Goal: Information Seeking & Learning: Check status

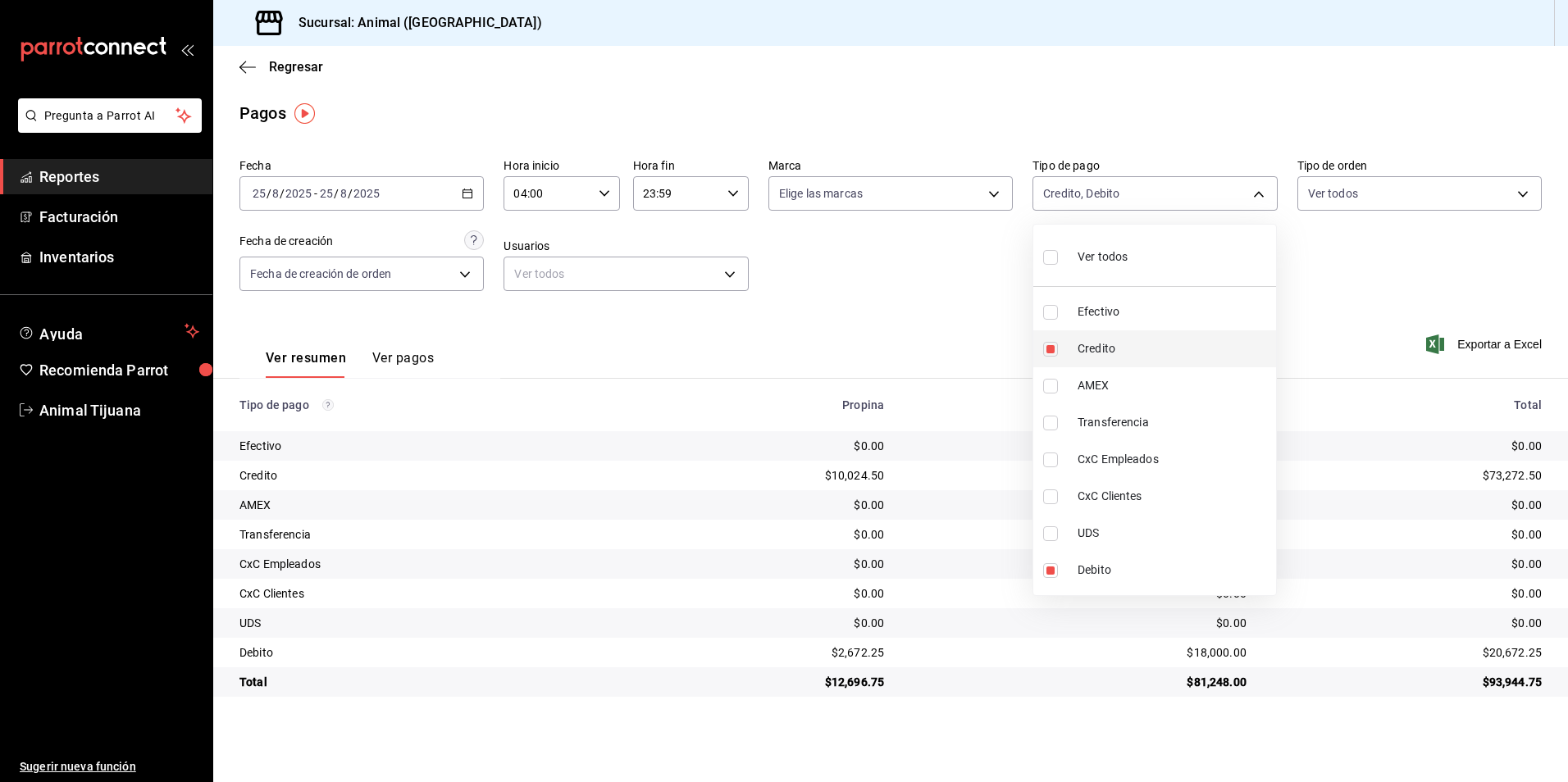
click at [1114, 340] on span "Credito" at bounding box center [1173, 348] width 192 height 17
type input "c7b29183-a811-4137-9cfa-21a61cd2bc4a"
checkbox input "false"
click at [1114, 340] on span "Credito" at bounding box center [1173, 348] width 192 height 17
type input "c7b29183-a811-4137-9cfa-21a61cd2bc4a,235ce608-f464-428a-9a71-314f665367d1"
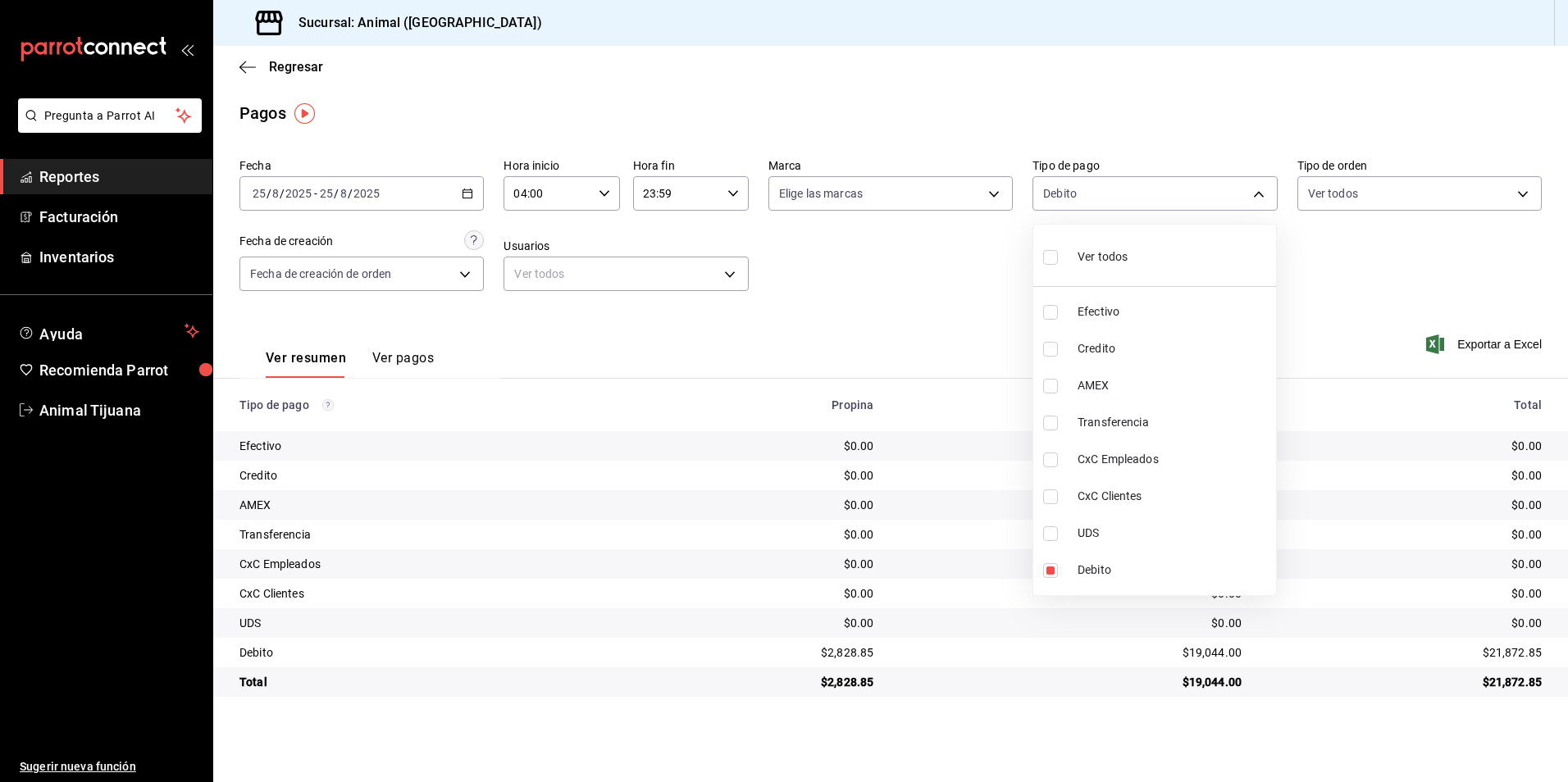
checkbox input "true"
click at [1031, 731] on div at bounding box center [784, 391] width 1568 height 782
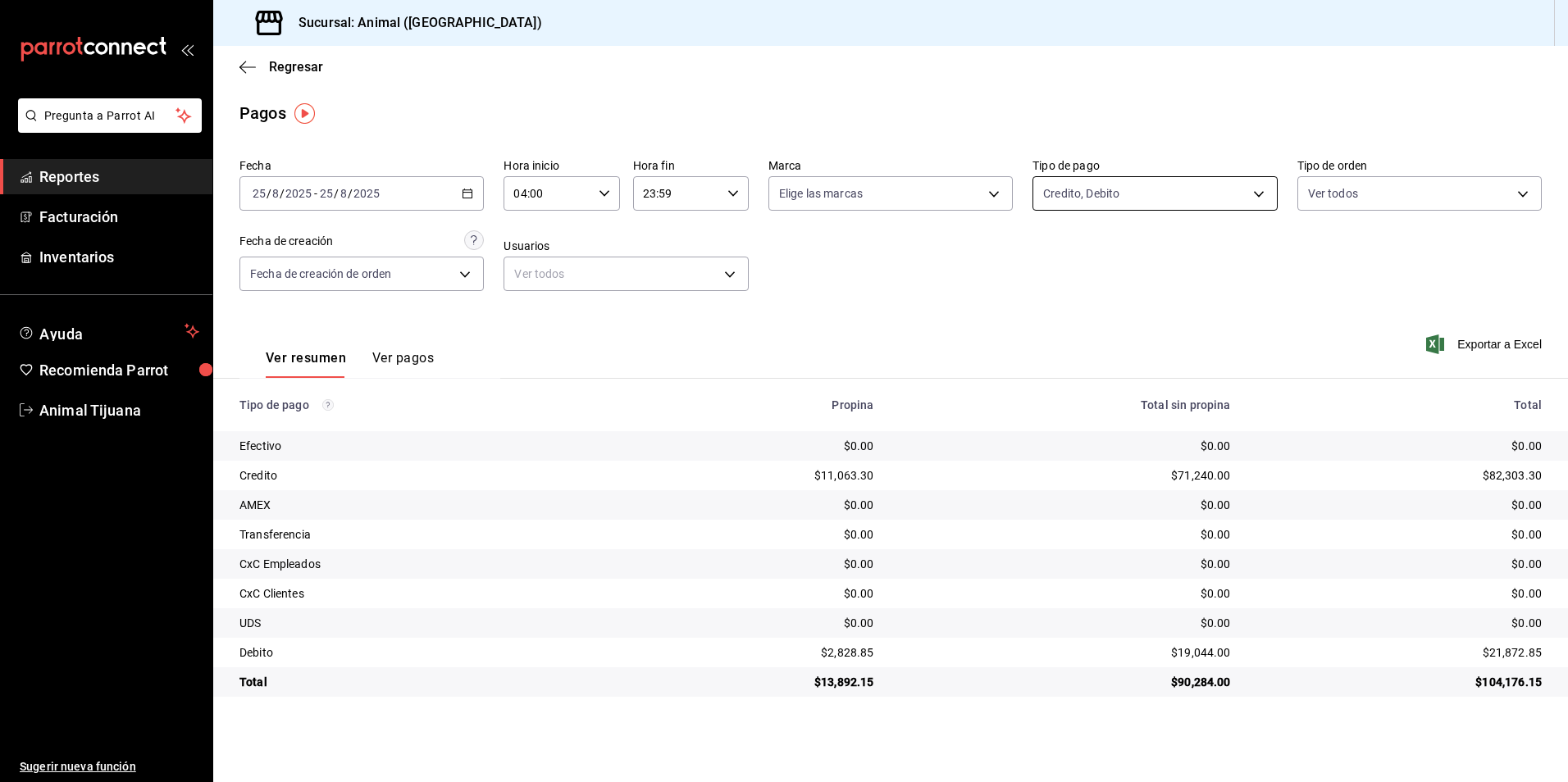
click at [1127, 201] on body "Pregunta a Parrot AI Reportes Facturación Inventarios Ayuda Recomienda Parrot A…" at bounding box center [784, 391] width 1568 height 782
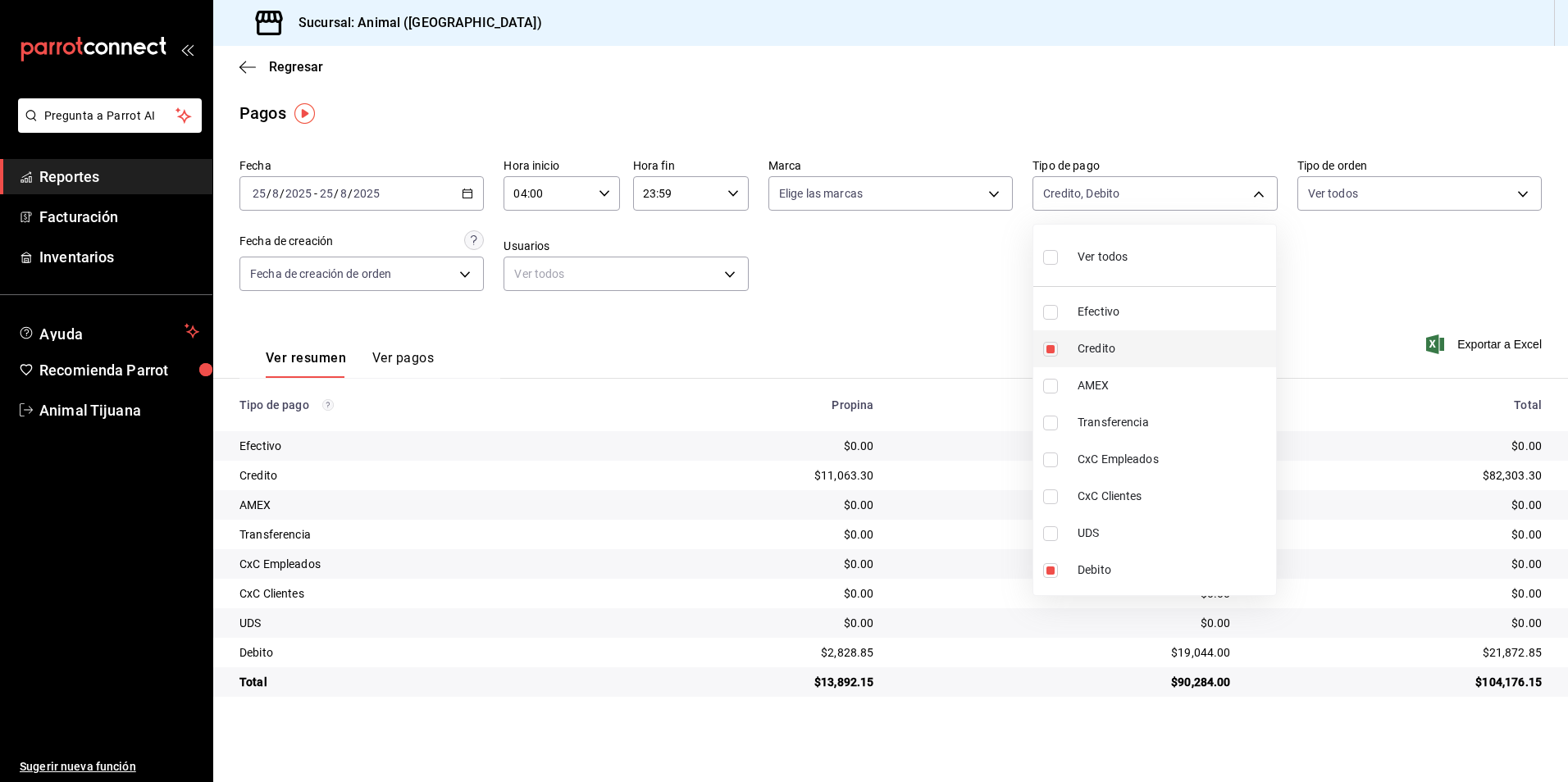
click at [1144, 337] on li "Credito" at bounding box center [1154, 349] width 243 height 37
type input "c7b29183-a811-4137-9cfa-21a61cd2bc4a"
checkbox input "false"
click at [1144, 337] on li "Credito" at bounding box center [1154, 349] width 243 height 37
type input "c7b29183-a811-4137-9cfa-21a61cd2bc4a,235ce608-f464-428a-9a71-314f665367d1"
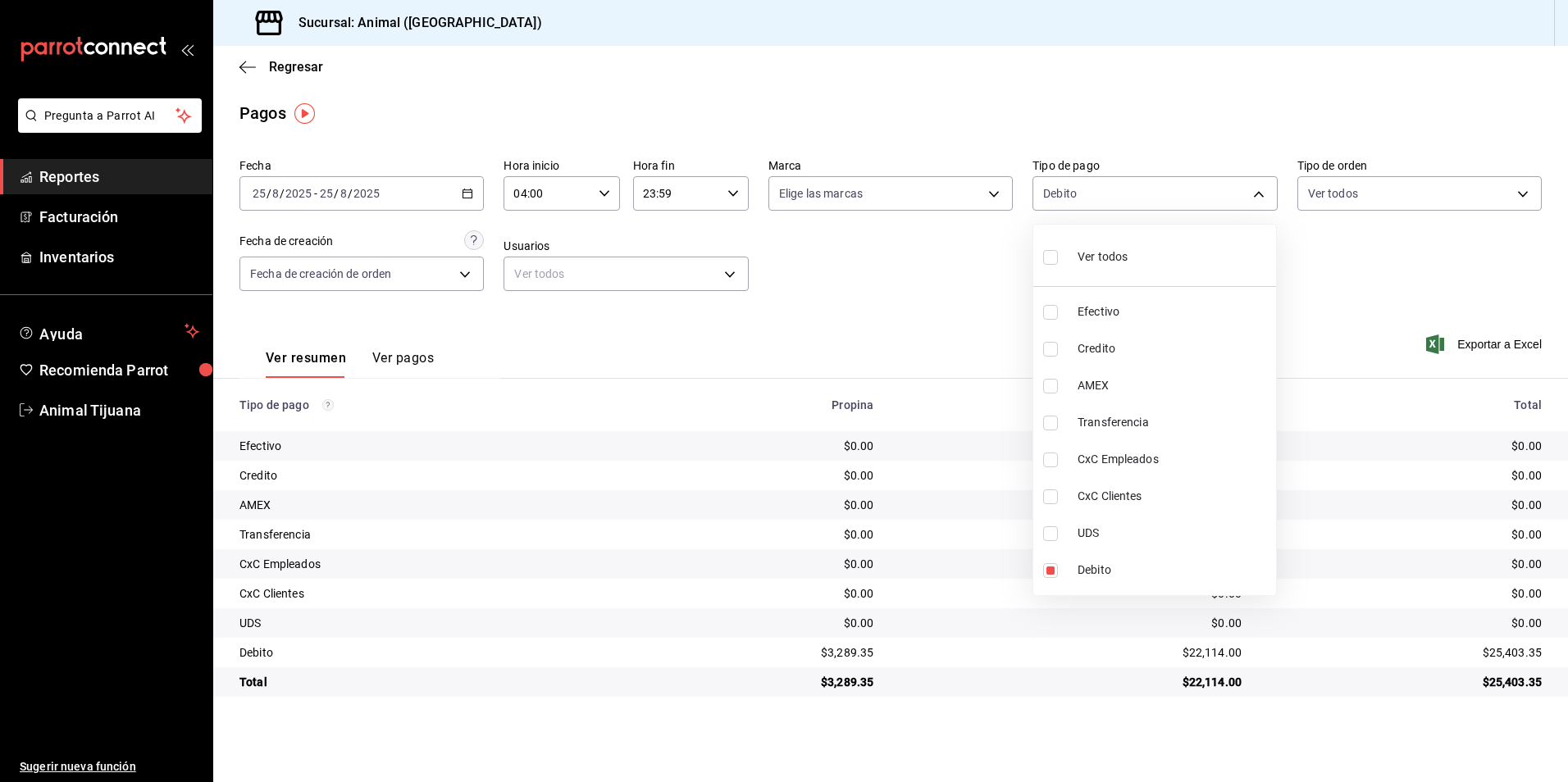
checkbox input "true"
drag, startPoint x: 100, startPoint y: 824, endPoint x: 1083, endPoint y: 267, distance: 1129.8
click at [1083, 267] on div "Ver todos" at bounding box center [1085, 255] width 85 height 35
type input "b84c62b8-b02c-4970-ab2e-e166616419f2,235ce608-f464-428a-9a71-314f665367d1,53567…"
checkbox input "true"
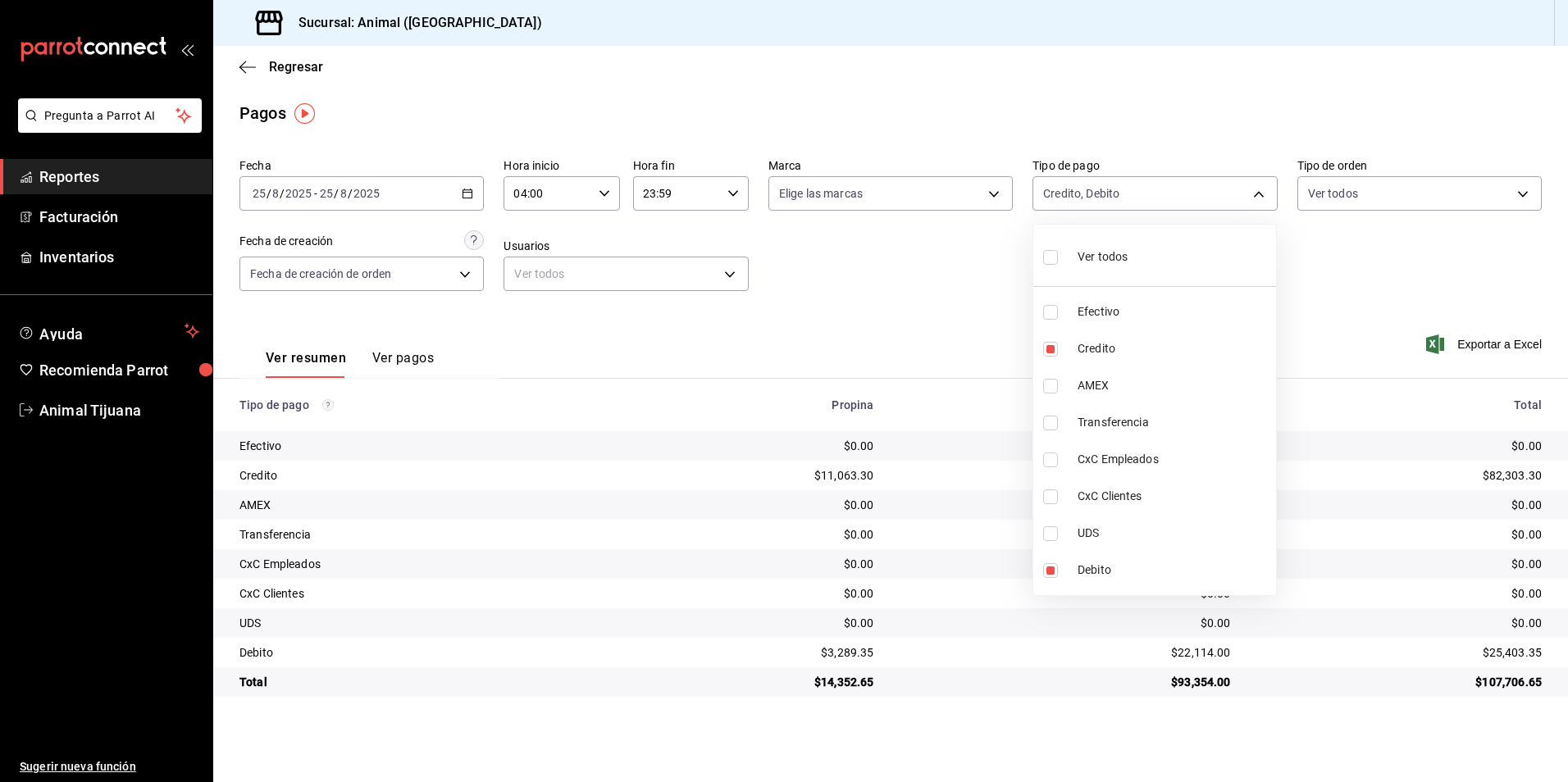
checkbox input "true"
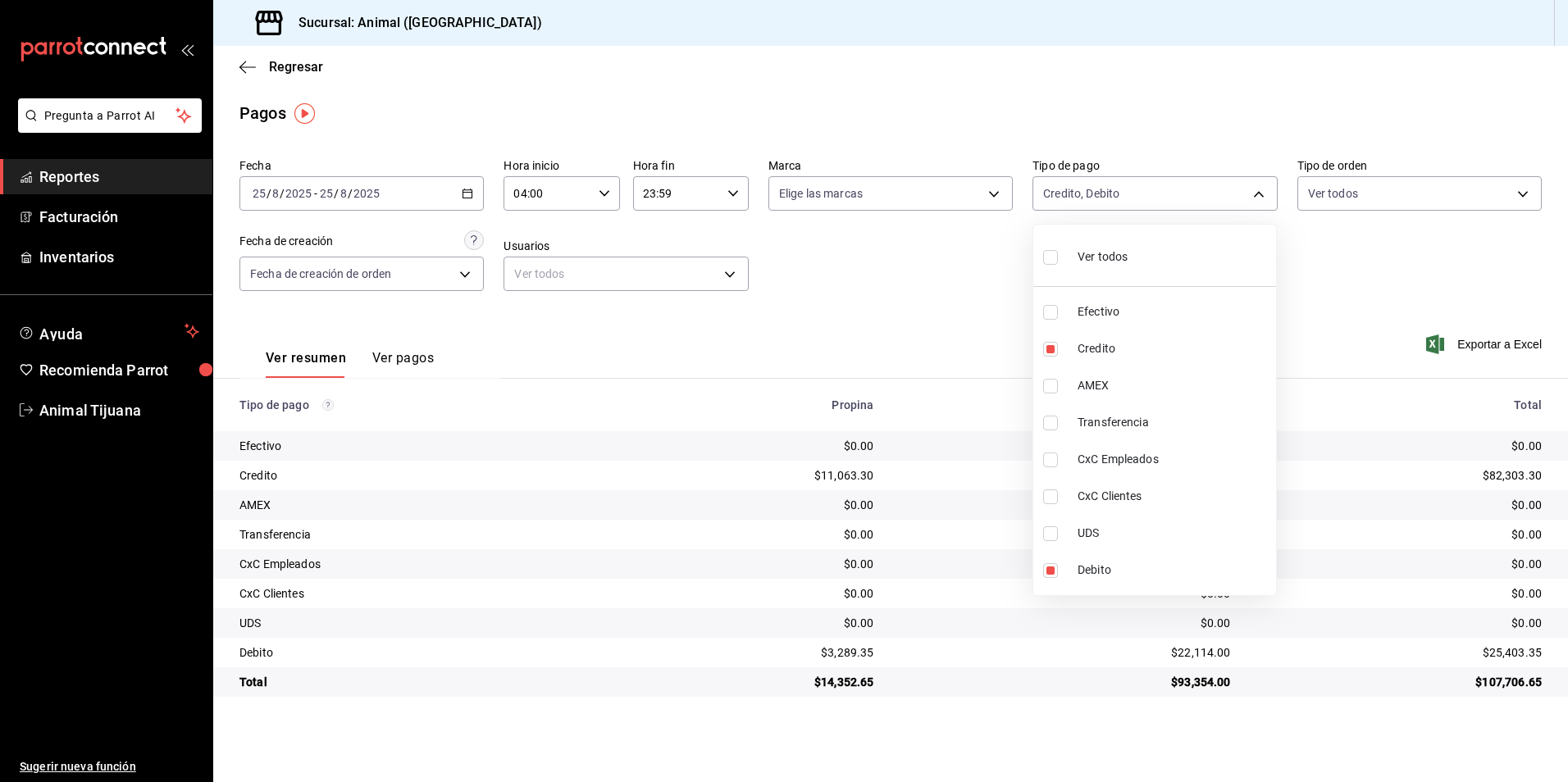
checkbox input "true"
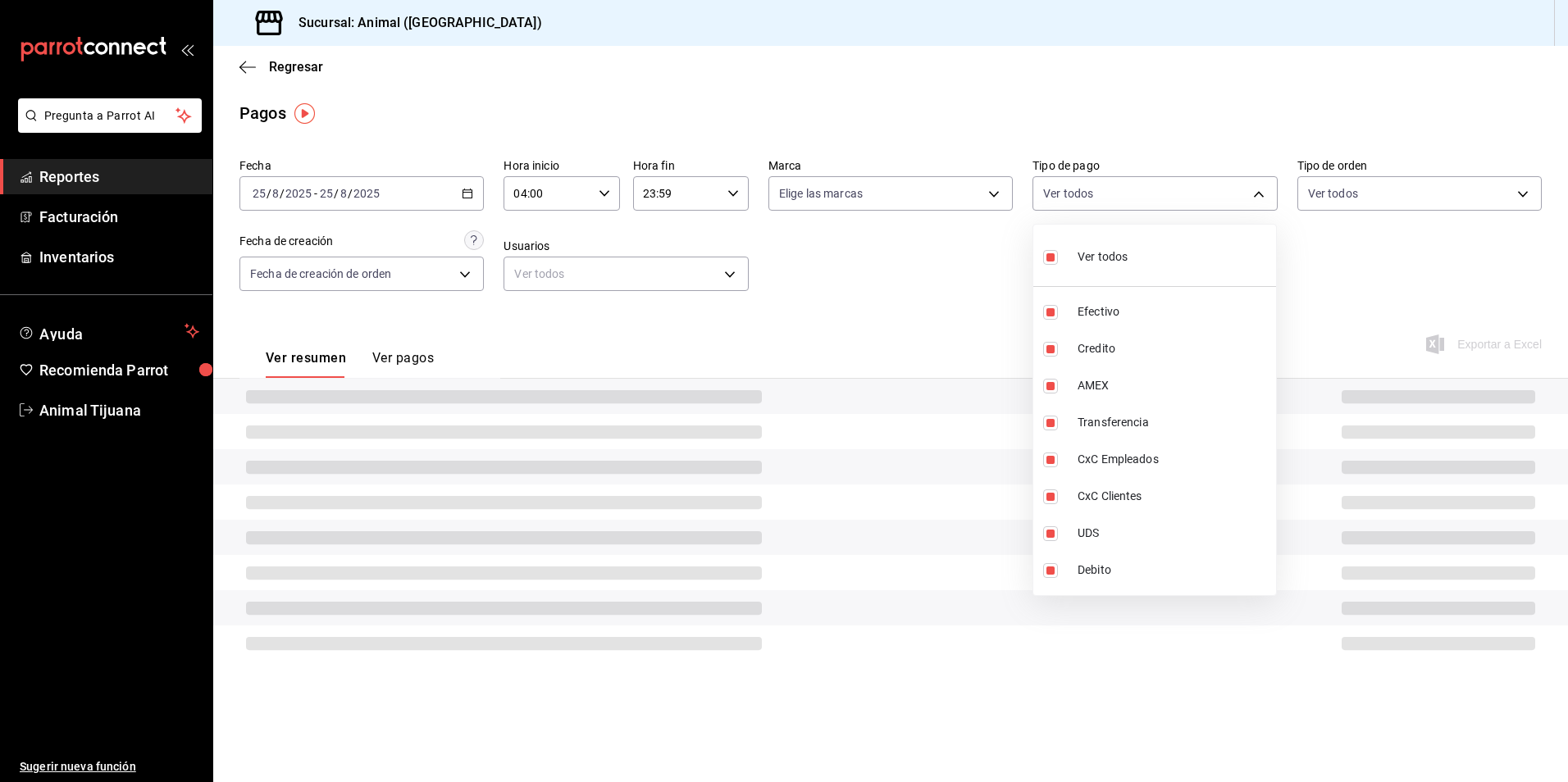
click at [1084, 267] on div "Ver todos" at bounding box center [1085, 255] width 85 height 35
checkbox input "false"
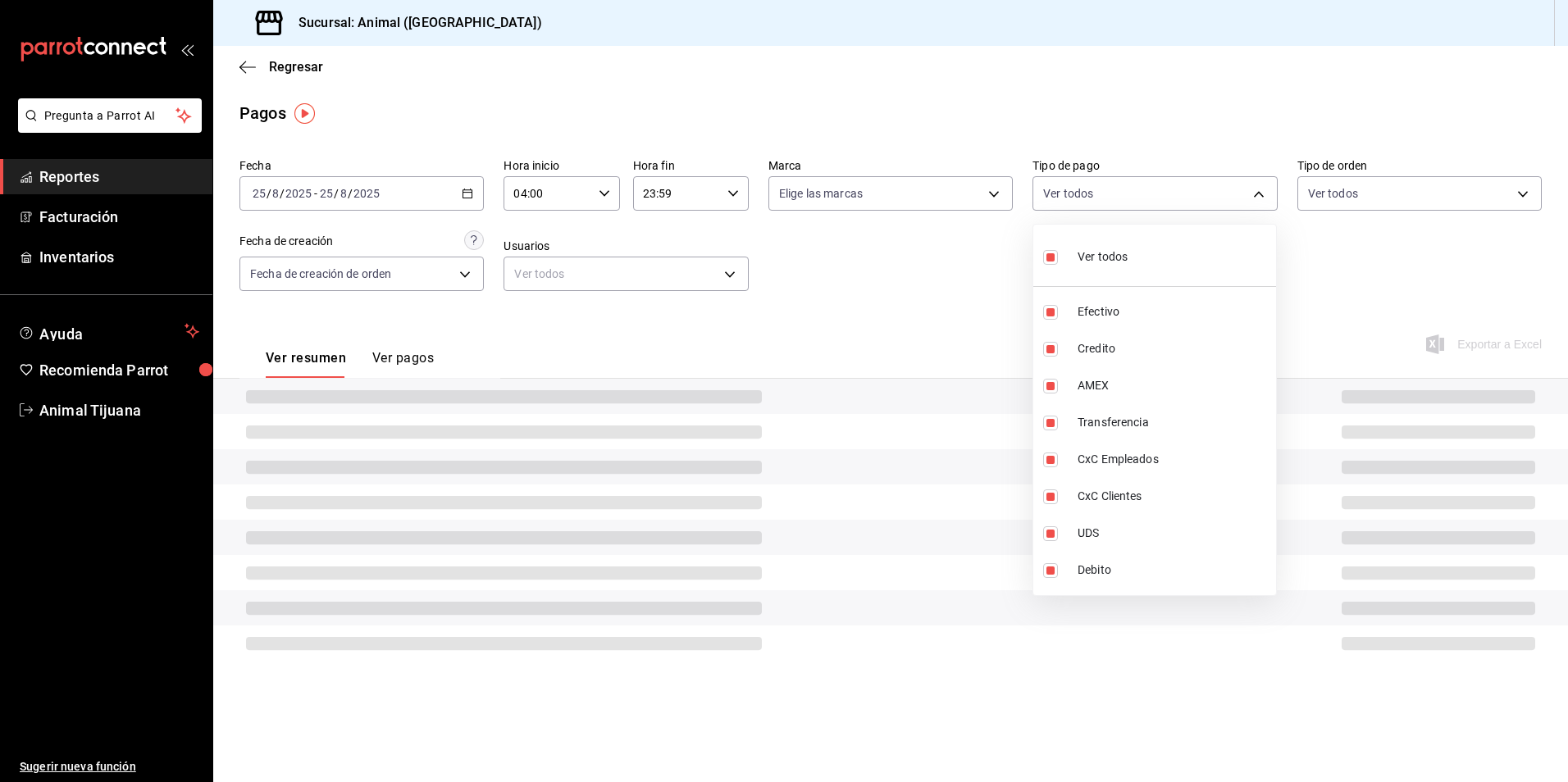
checkbox input "false"
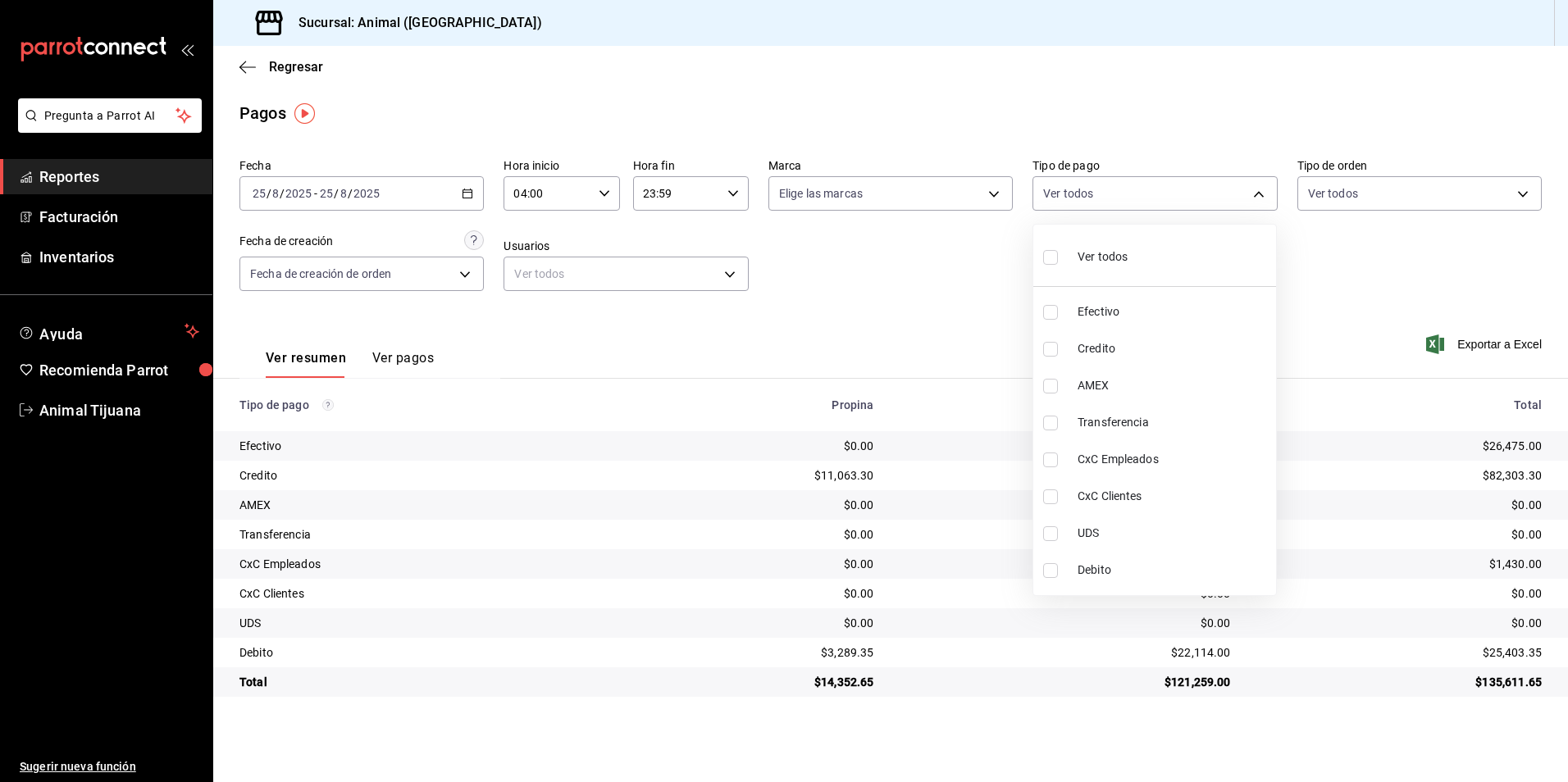
click at [1084, 267] on div "Ver todos" at bounding box center [1085, 255] width 85 height 35
type input "b84c62b8-b02c-4970-ab2e-e166616419f2,235ce608-f464-428a-9a71-314f665367d1,53567…"
checkbox input "true"
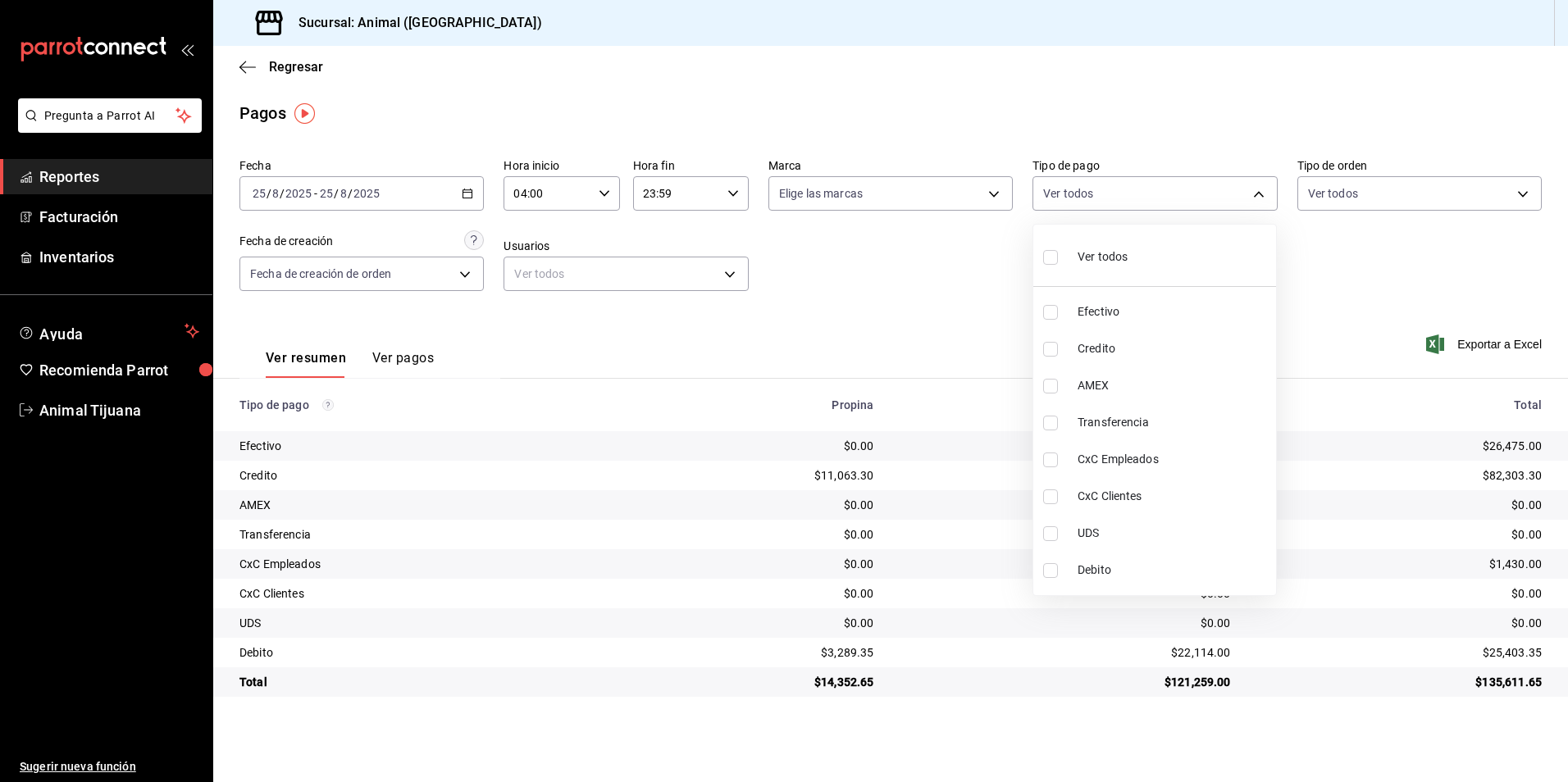
checkbox input "true"
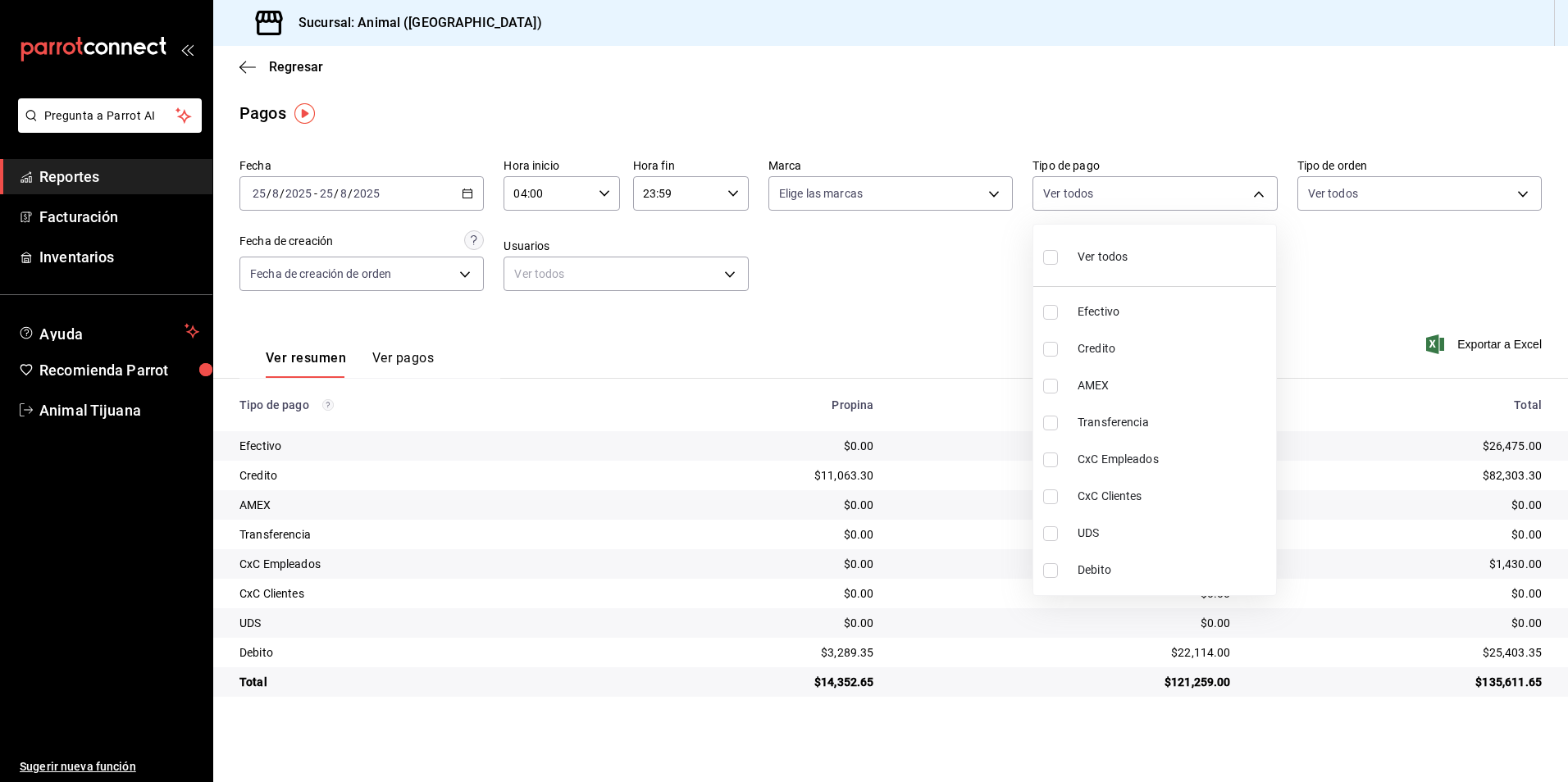
checkbox input "true"
click at [998, 268] on div at bounding box center [784, 391] width 1568 height 782
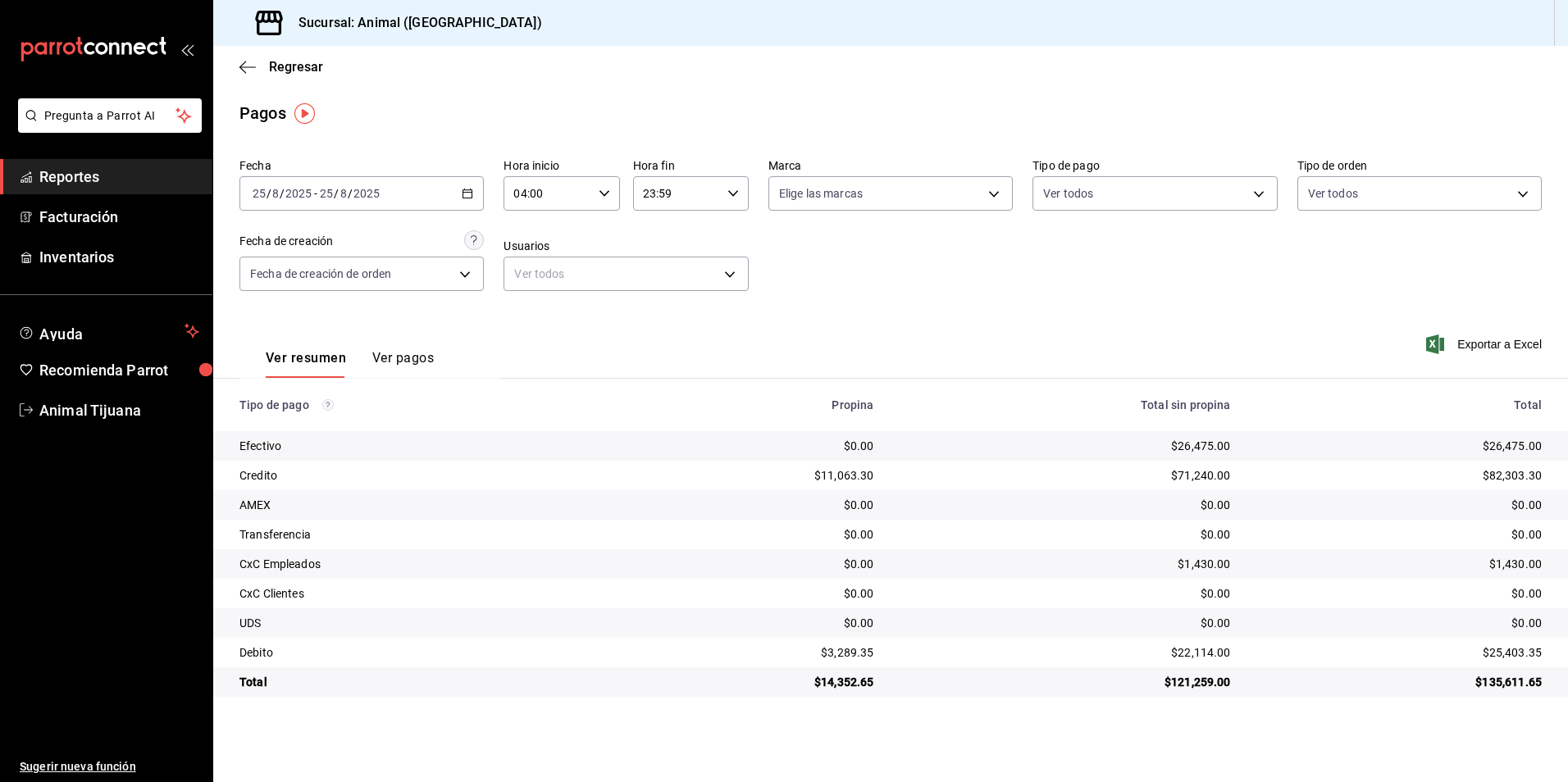
click at [1342, 482] on div "$82,303.30" at bounding box center [1399, 475] width 285 height 17
